Goal: Task Accomplishment & Management: Manage account settings

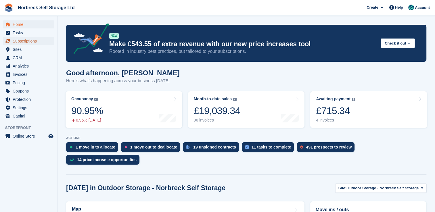
click at [37, 41] on span "Subscriptions" at bounding box center [30, 41] width 35 height 8
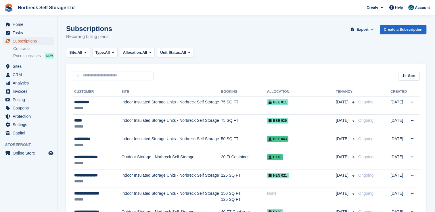
click at [32, 40] on span "Subscriptions" at bounding box center [30, 41] width 35 height 8
click at [109, 78] on input "text" at bounding box center [113, 75] width 81 height 9
type input "********"
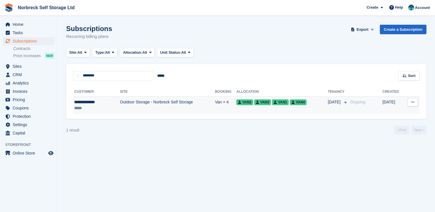
click at [168, 101] on td "Outdoor Storage - Norbreck Self Storage" at bounding box center [167, 105] width 95 height 18
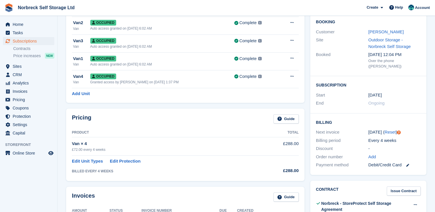
scroll to position [50, 0]
click at [408, 164] on icon at bounding box center [407, 165] width 3 height 3
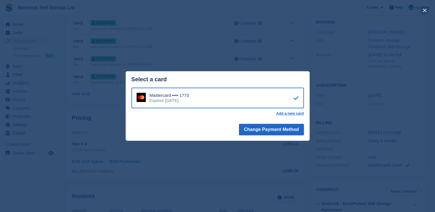
click at [424, 10] on button "close" at bounding box center [424, 10] width 9 height 9
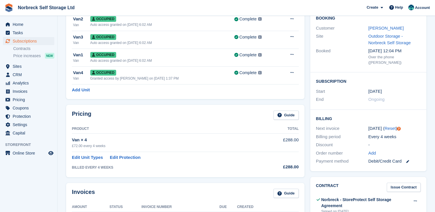
scroll to position [90, 0]
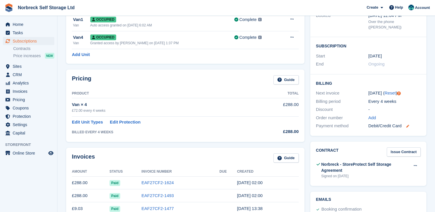
click at [408, 125] on icon at bounding box center [407, 126] width 3 height 3
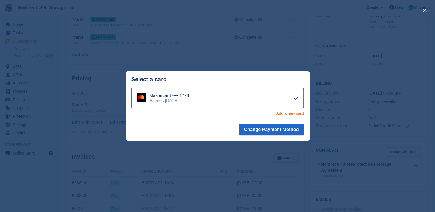
click at [299, 114] on link "Add a new card" at bounding box center [290, 113] width 28 height 5
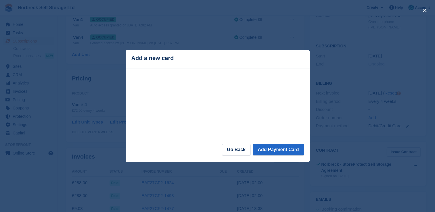
click at [209, 142] on div "Loading Processing" at bounding box center [218, 106] width 184 height 76
click at [270, 155] on button "Add Payment Card" at bounding box center [278, 150] width 51 height 12
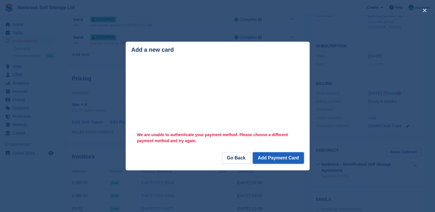
click at [268, 159] on button "Add Payment Card" at bounding box center [278, 158] width 51 height 12
click at [239, 160] on link "Go Back" at bounding box center [236, 158] width 28 height 12
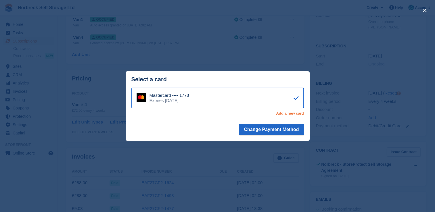
click at [298, 115] on link "Add a new card" at bounding box center [290, 113] width 28 height 5
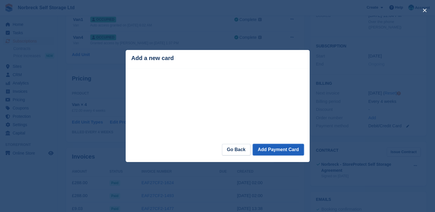
click at [288, 155] on button "Add Payment Card" at bounding box center [278, 150] width 51 height 12
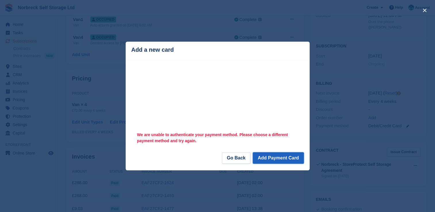
click at [292, 160] on button "Add Payment Card" at bounding box center [278, 158] width 51 height 12
click at [415, 11] on div "close" at bounding box center [217, 106] width 435 height 212
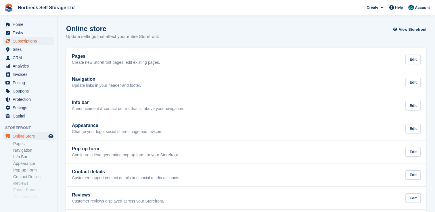
click at [38, 43] on span "Subscriptions" at bounding box center [30, 41] width 35 height 8
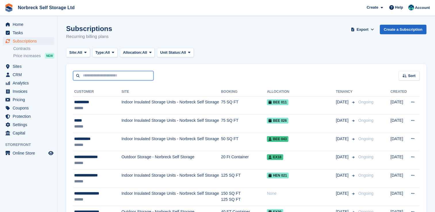
click at [96, 75] on input "text" at bounding box center [113, 75] width 81 height 9
type input "********"
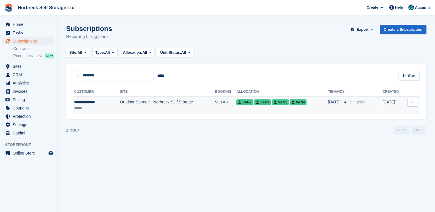
click at [97, 101] on div "**********" at bounding box center [91, 102] width 35 height 6
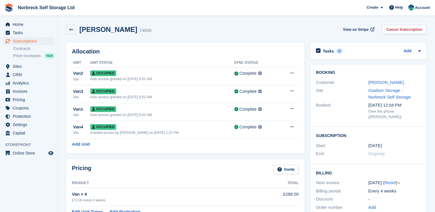
click at [408, 212] on icon at bounding box center [407, 215] width 3 height 3
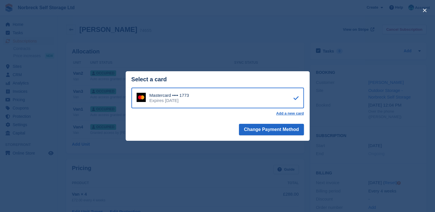
click at [292, 117] on div "Mastercard •••• 1773 Expires [DATE] Add a new card" at bounding box center [218, 104] width 184 height 33
click at [287, 113] on link "Add a new card" at bounding box center [290, 113] width 28 height 5
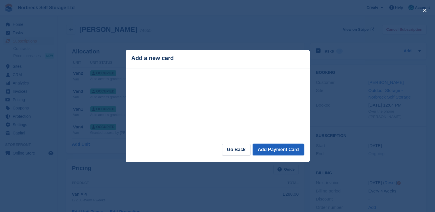
click at [268, 154] on button "Add Payment Card" at bounding box center [278, 150] width 51 height 12
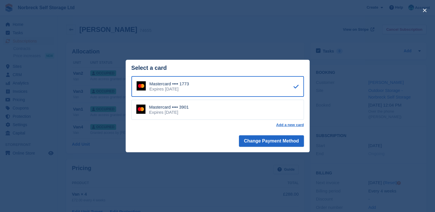
click at [248, 108] on div "Mastercard •••• 3901 Expires August 2028" at bounding box center [217, 110] width 173 height 20
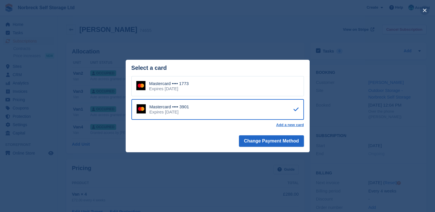
click at [426, 14] on button "close" at bounding box center [424, 10] width 9 height 9
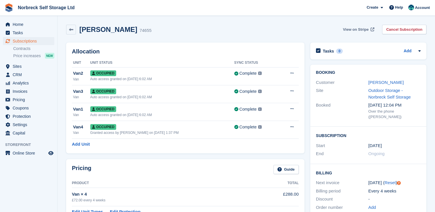
click at [361, 30] on span "View on Stripe" at bounding box center [356, 30] width 26 height 6
click at [72, 30] on icon at bounding box center [71, 30] width 4 height 4
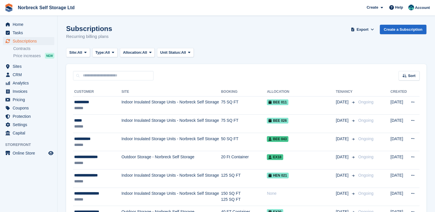
click at [110, 70] on div "Sort Sort by Customer name Date created Move in date Move out date Created (old…" at bounding box center [246, 72] width 360 height 16
drag, startPoint x: 110, startPoint y: 70, endPoint x: 113, endPoint y: 75, distance: 5.6
click at [113, 75] on input "text" at bounding box center [113, 75] width 81 height 9
click at [137, 73] on input "text" at bounding box center [113, 75] width 81 height 9
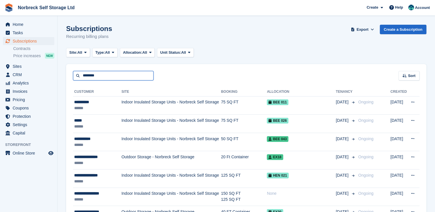
type input "********"
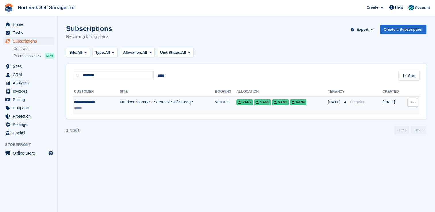
click at [302, 111] on td "Van2 Van3 Van1 Van4" at bounding box center [281, 105] width 91 height 18
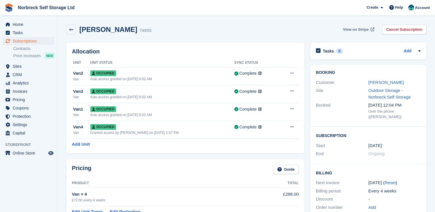
click at [364, 29] on span "View on Stripe" at bounding box center [356, 30] width 26 height 6
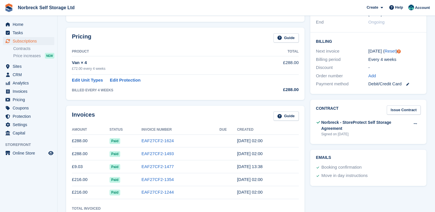
scroll to position [131, 0]
click at [410, 81] on div "Debit/Credit Card" at bounding box center [394, 84] width 52 height 7
click at [407, 83] on icon at bounding box center [407, 84] width 3 height 3
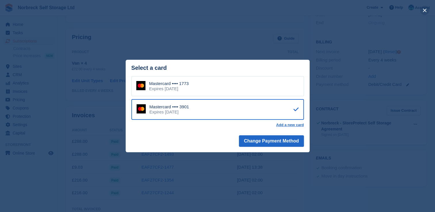
click at [426, 11] on button "close" at bounding box center [424, 10] width 9 height 9
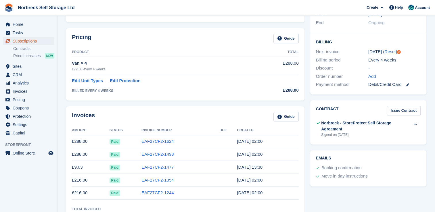
click at [16, 41] on span "Subscriptions" at bounding box center [30, 41] width 35 height 8
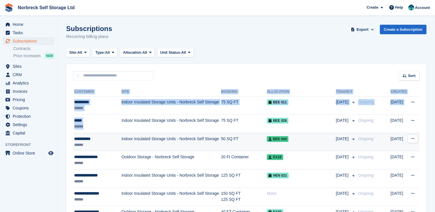
drag, startPoint x: 72, startPoint y: 91, endPoint x: 92, endPoint y: 133, distance: 47.1
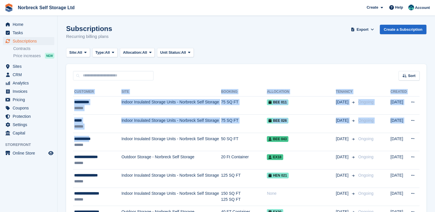
drag, startPoint x: 92, startPoint y: 133, endPoint x: 65, endPoint y: 163, distance: 39.9
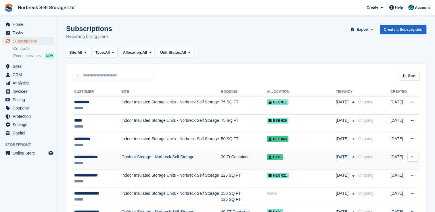
click at [73, 158] on td "**********" at bounding box center [97, 160] width 48 height 18
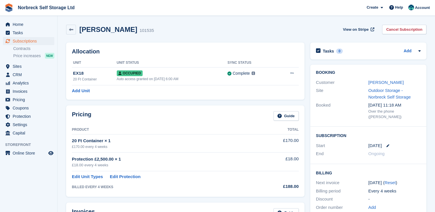
click at [14, 7] on link at bounding box center [8, 7] width 13 height 13
